Goal: Task Accomplishment & Management: Manage account settings

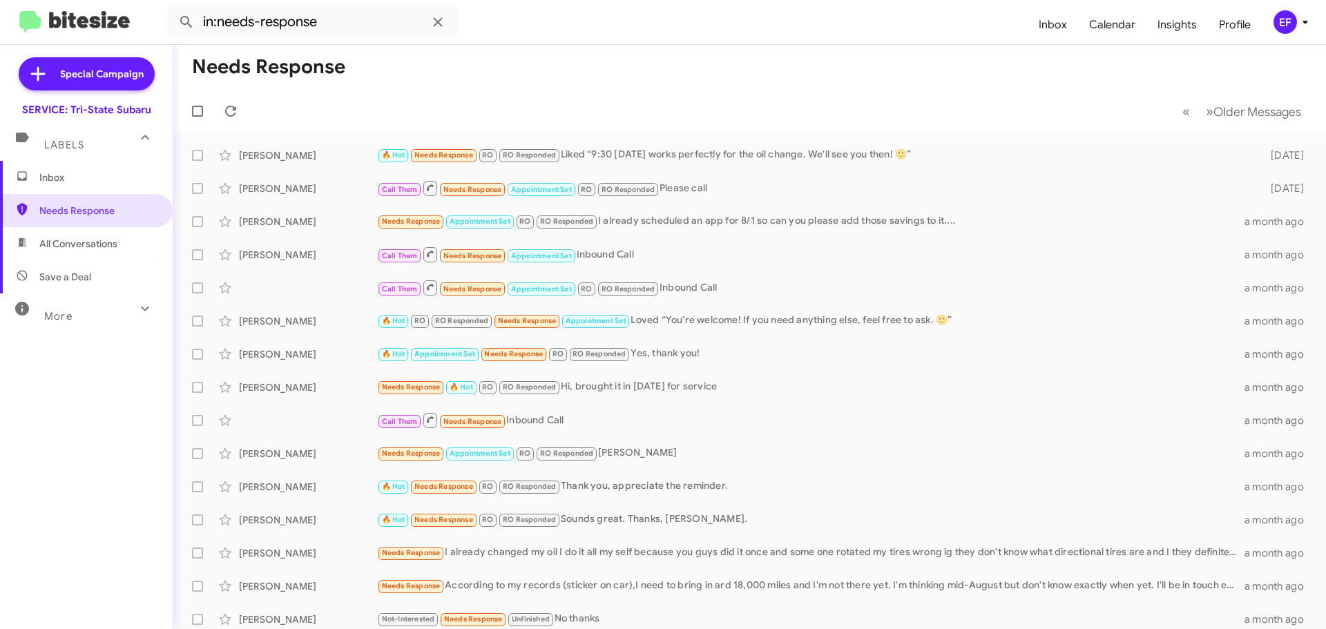
click at [46, 175] on span "Inbox" at bounding box center [97, 178] width 117 height 14
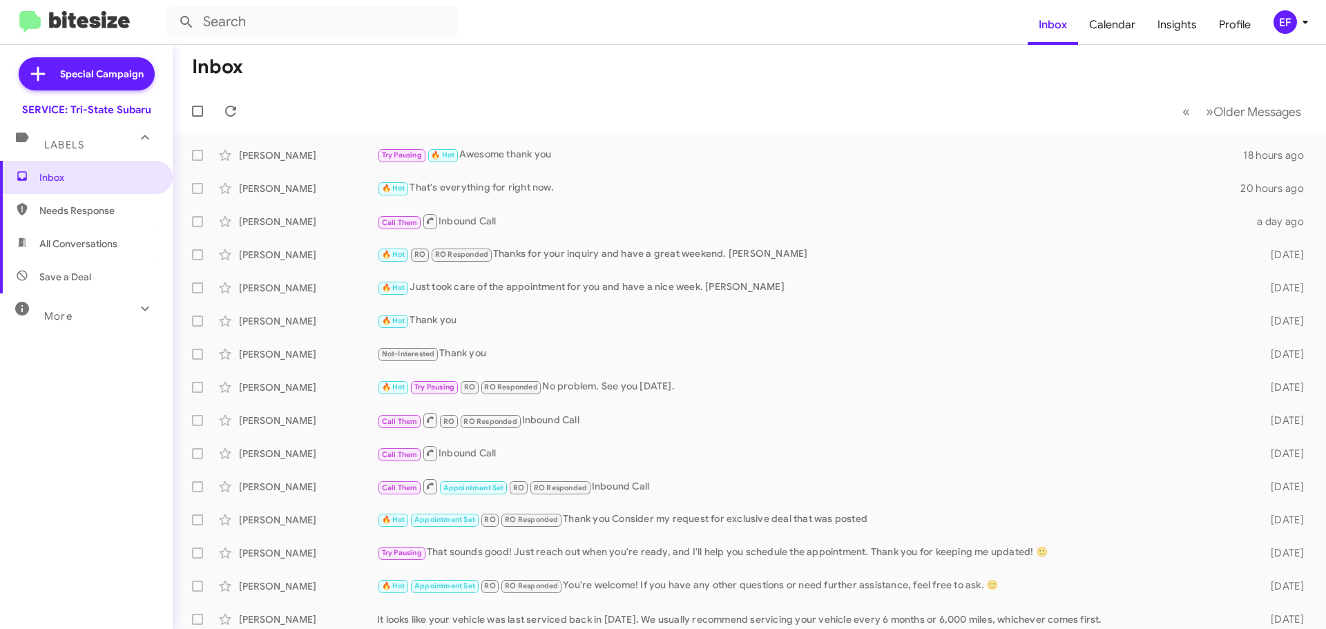
click at [65, 212] on span "Needs Response" at bounding box center [97, 211] width 117 height 14
type input "in:needs-response"
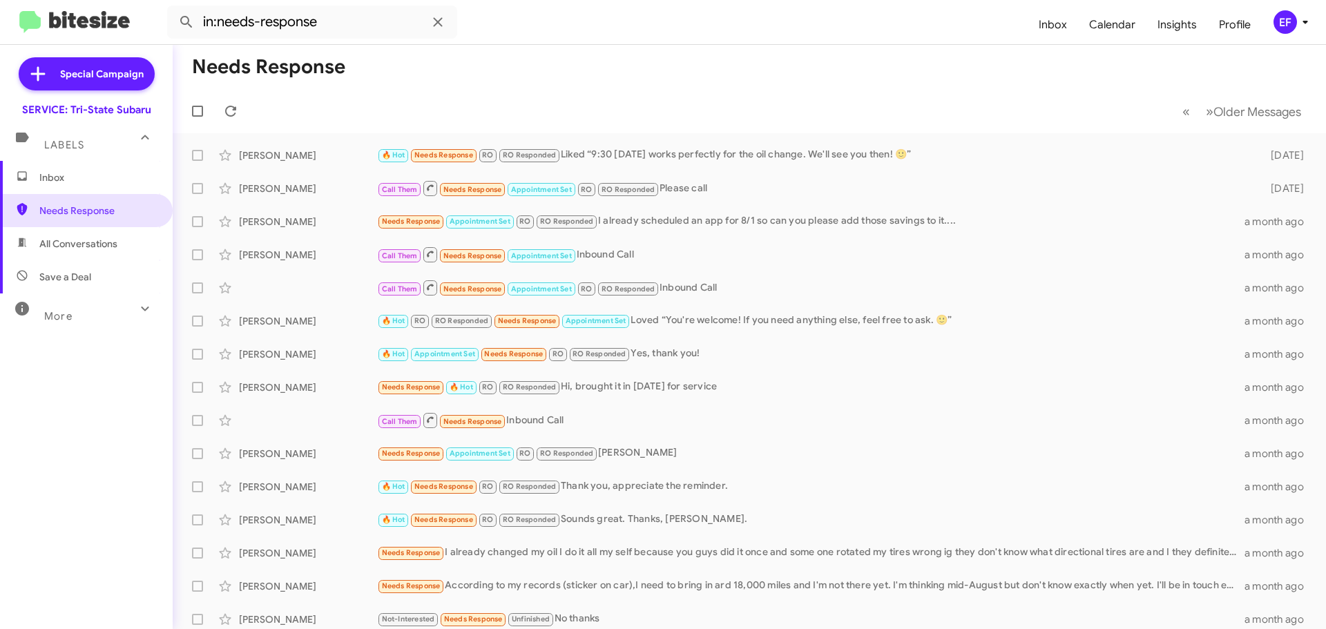
click at [57, 180] on span "Inbox" at bounding box center [97, 178] width 117 height 14
